Goal: Information Seeking & Learning: Find specific fact

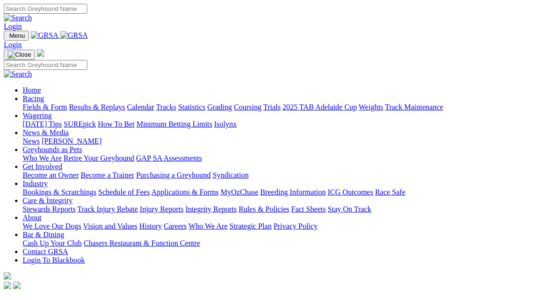
click at [44, 94] on link "Racing" at bounding box center [33, 98] width 21 height 8
click at [95, 103] on link "Results & Replays" at bounding box center [97, 107] width 56 height 8
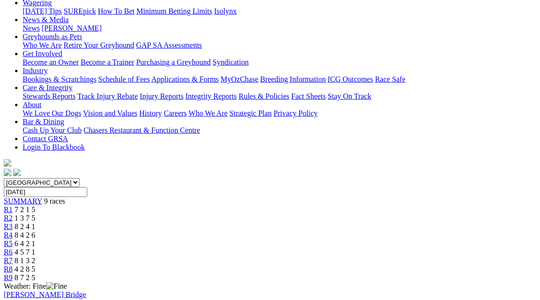
scroll to position [131, 0]
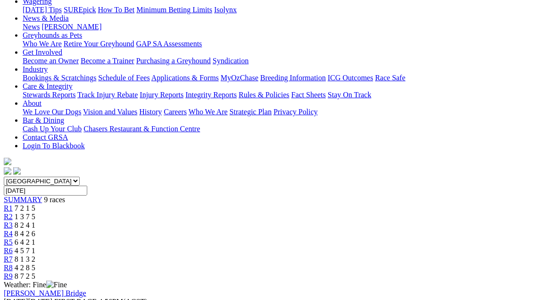
drag, startPoint x: 199, startPoint y: 75, endPoint x: 204, endPoint y: 98, distance: 23.6
click at [198, 289] on div "Murray Bridge Sunday 24 Aug 2025 FIRST RACE: 4:56PM(ACST) Kennels Close: 4:15pm…" at bounding box center [270, 306] width 533 height 34
click at [152, 212] on div "R2 1 3 7 5" at bounding box center [270, 216] width 533 height 8
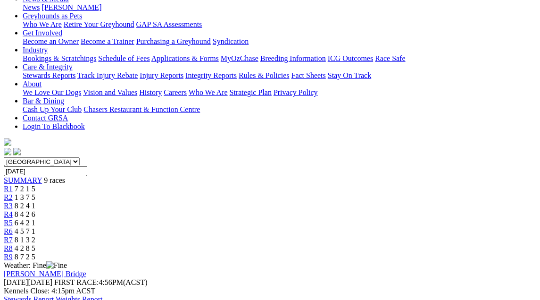
scroll to position [107, 0]
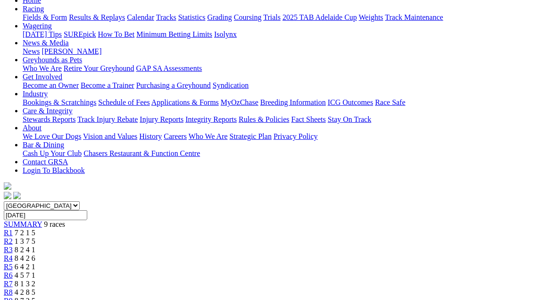
click at [35, 245] on span "8 2 4 1" at bounding box center [25, 249] width 21 height 8
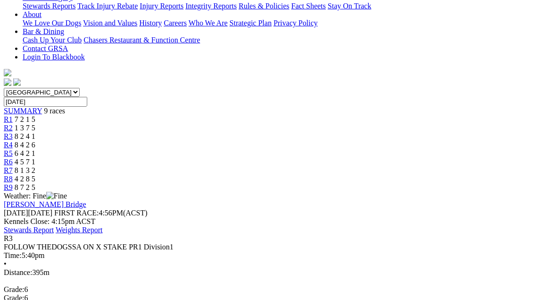
scroll to position [231, 0]
